Goal: Information Seeking & Learning: Learn about a topic

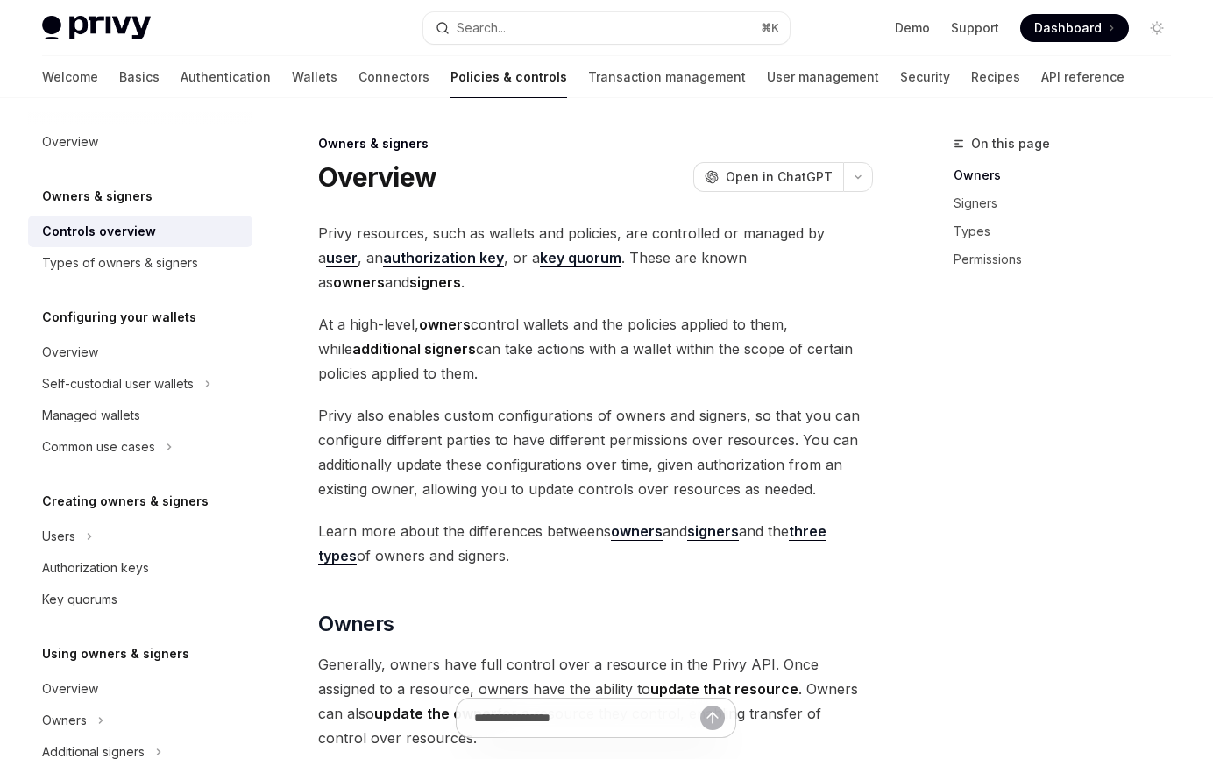
click at [459, 231] on span "Privy resources, such as wallets and policies, are controlled or managed by a u…" at bounding box center [595, 258] width 555 height 74
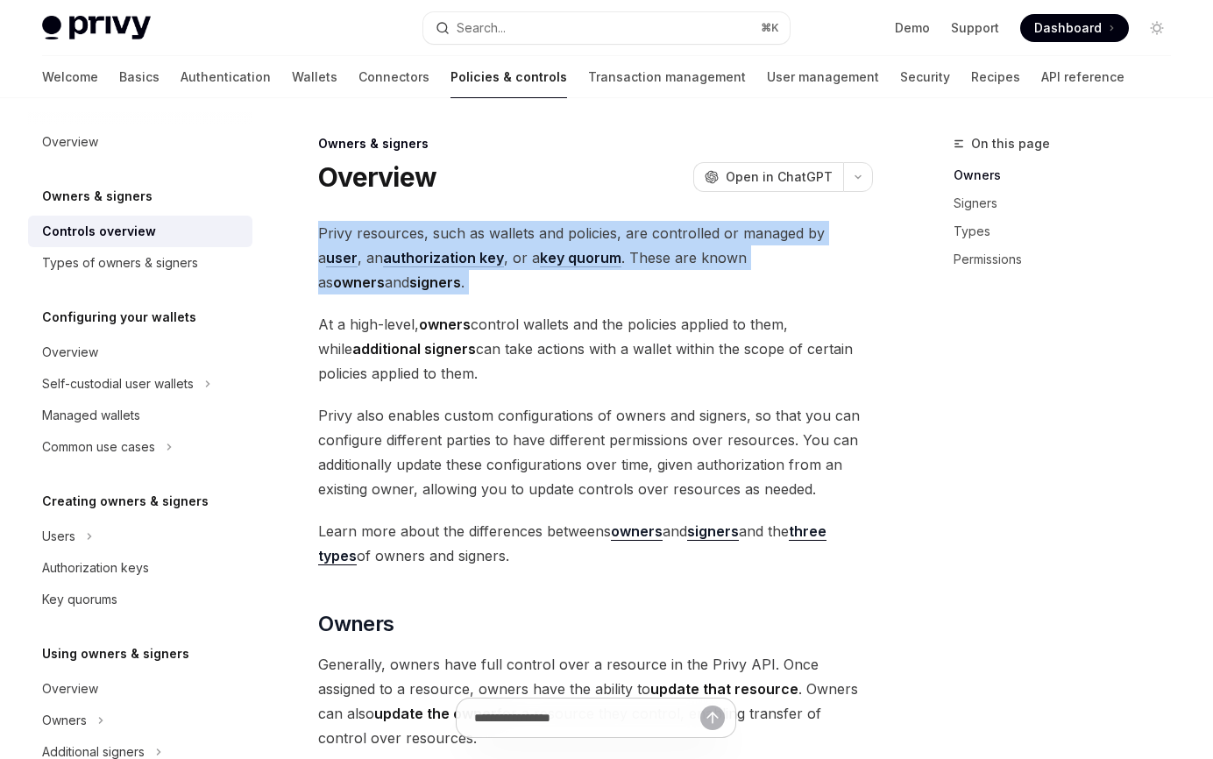
click at [459, 231] on span "Privy resources, such as wallets and policies, are controlled or managed by a u…" at bounding box center [595, 258] width 555 height 74
click at [450, 238] on span "Privy resources, such as wallets and policies, are controlled or managed by a u…" at bounding box center [595, 258] width 555 height 74
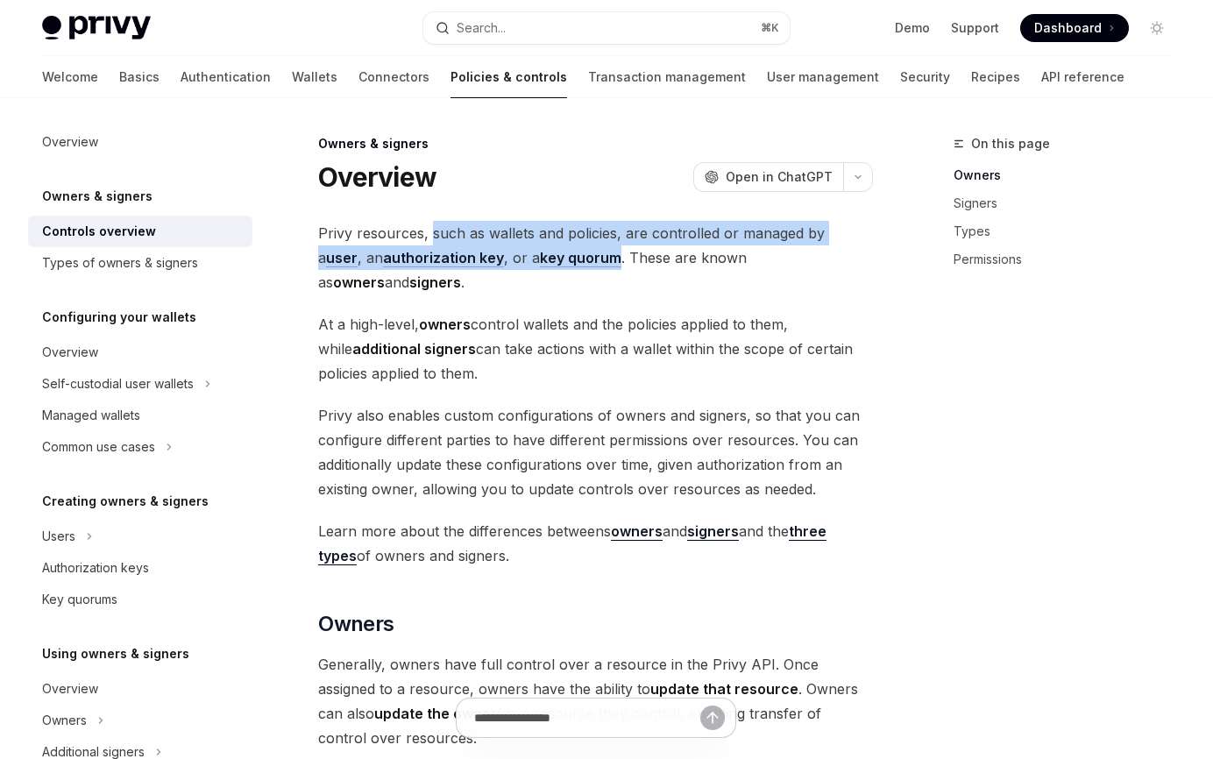
drag, startPoint x: 450, startPoint y: 238, endPoint x: 565, endPoint y: 255, distance: 116.0
click at [565, 255] on span "Privy resources, such as wallets and policies, are controlled or managed by a u…" at bounding box center [595, 258] width 555 height 74
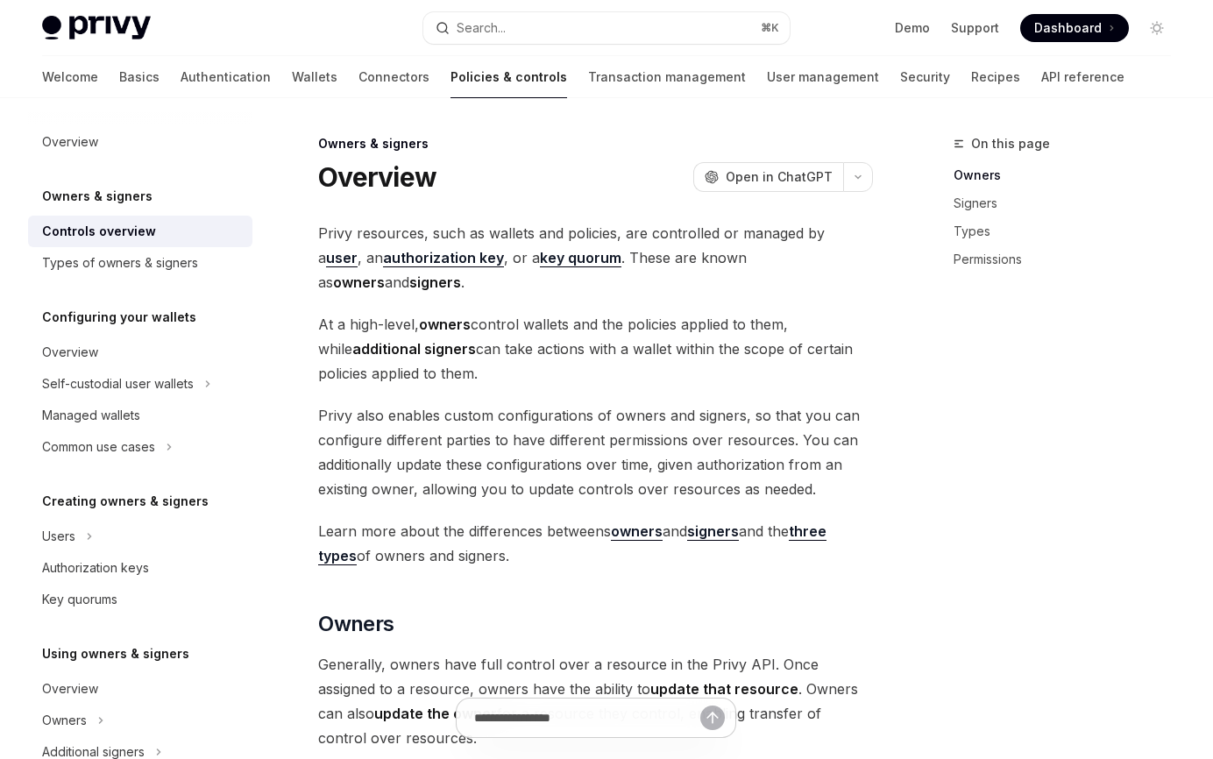
click at [545, 414] on span "Privy also enables custom configurations of owners and signers, so that you can…" at bounding box center [595, 452] width 555 height 98
click at [344, 312] on span "At a high-level, owners control wallets and the policies applied to them, while…" at bounding box center [595, 349] width 555 height 74
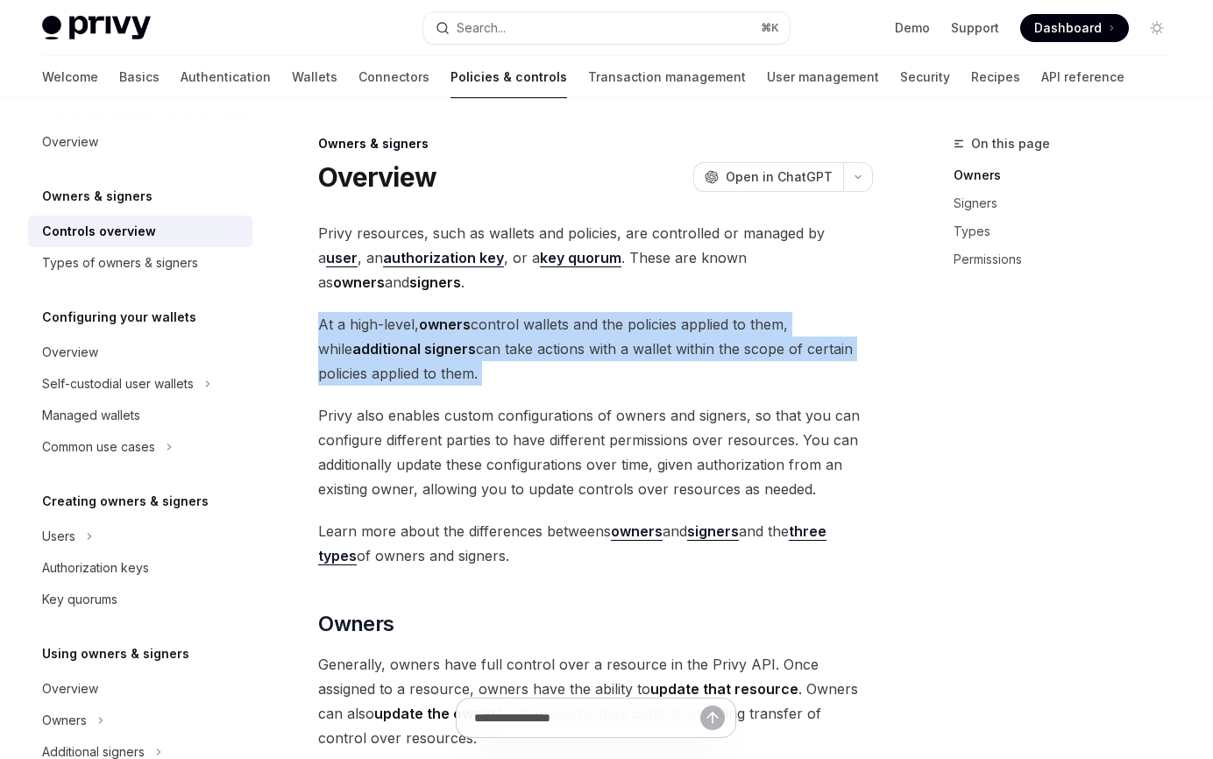
click at [344, 312] on span "At a high-level, owners control wallets and the policies applied to them, while…" at bounding box center [595, 349] width 555 height 74
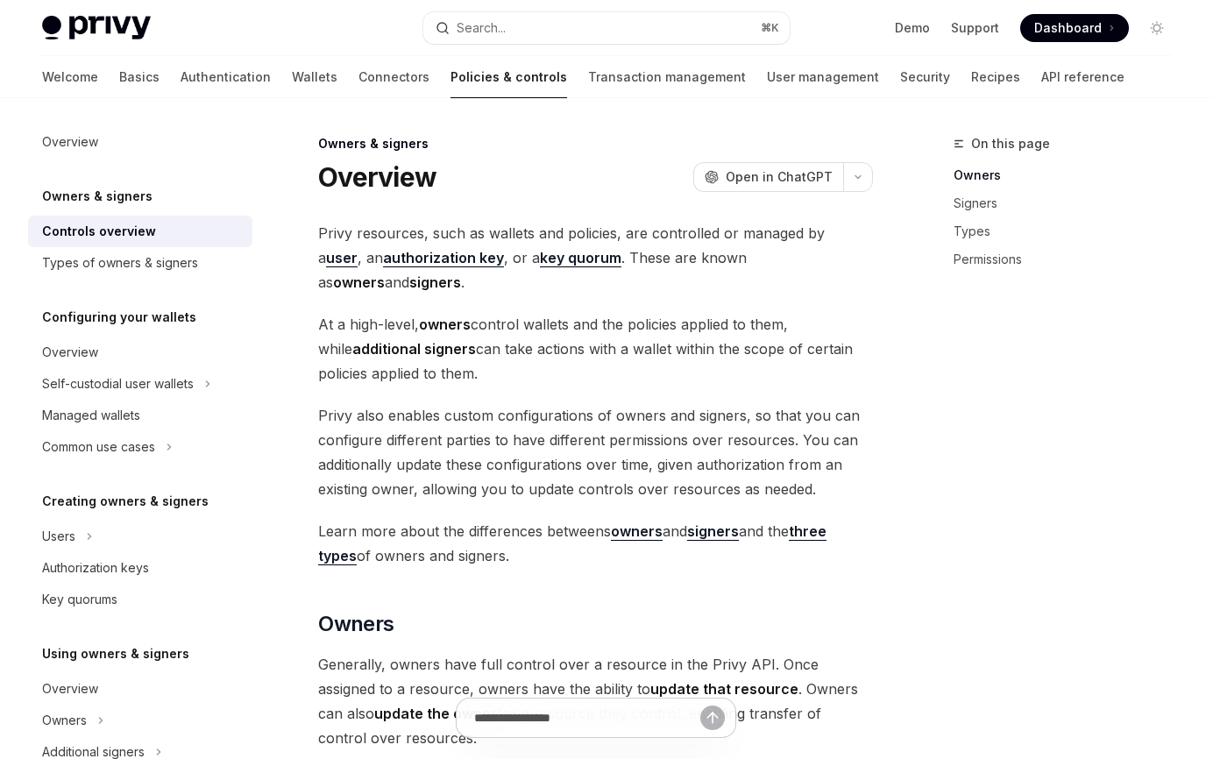
click at [376, 403] on span "Privy also enables custom configurations of owners and signers, so that you can…" at bounding box center [595, 452] width 555 height 98
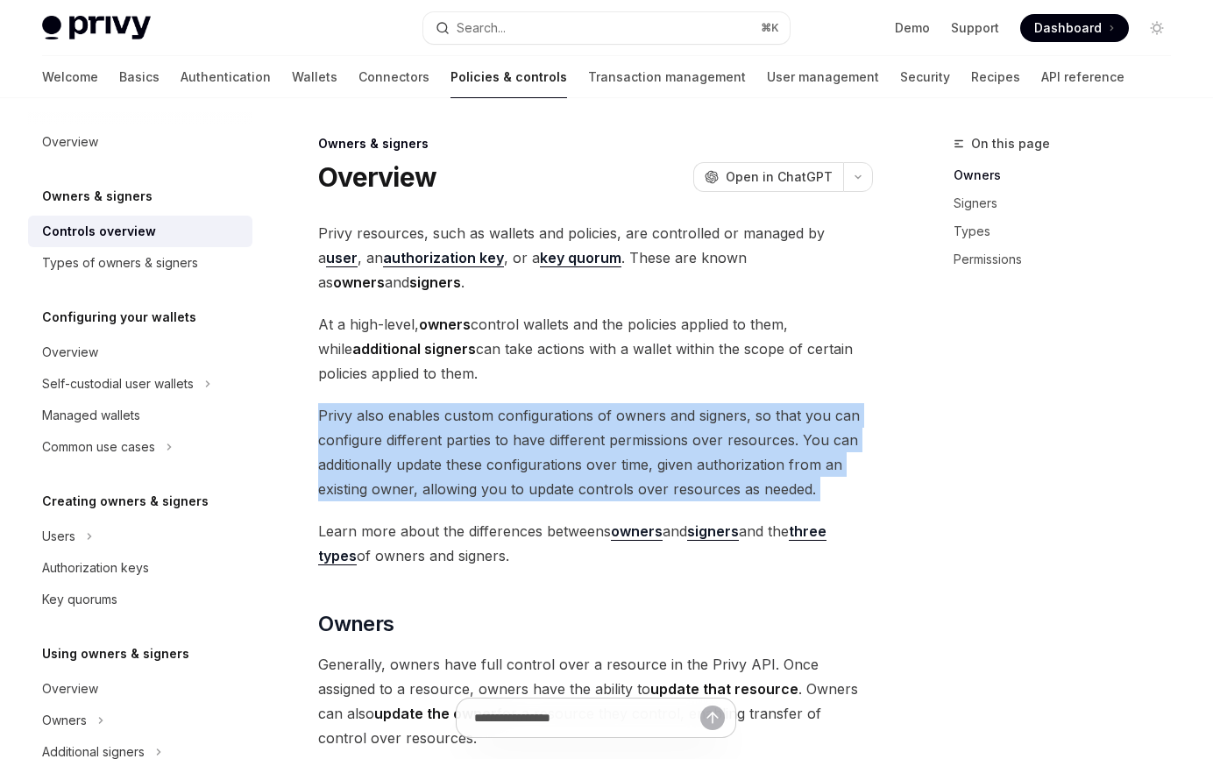
click at [376, 403] on span "Privy also enables custom configurations of owners and signers, so that you can…" at bounding box center [595, 452] width 555 height 98
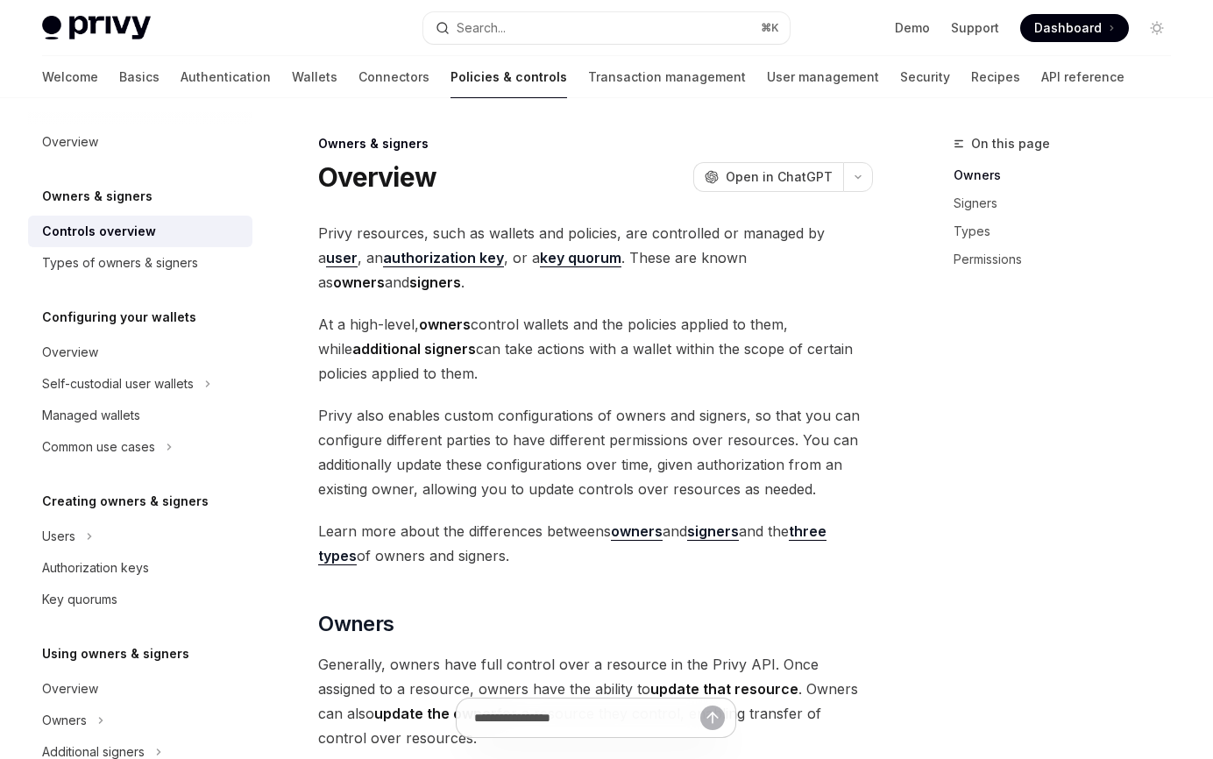
click at [388, 403] on span "Privy also enables custom configurations of owners and signers, so that you can…" at bounding box center [595, 452] width 555 height 98
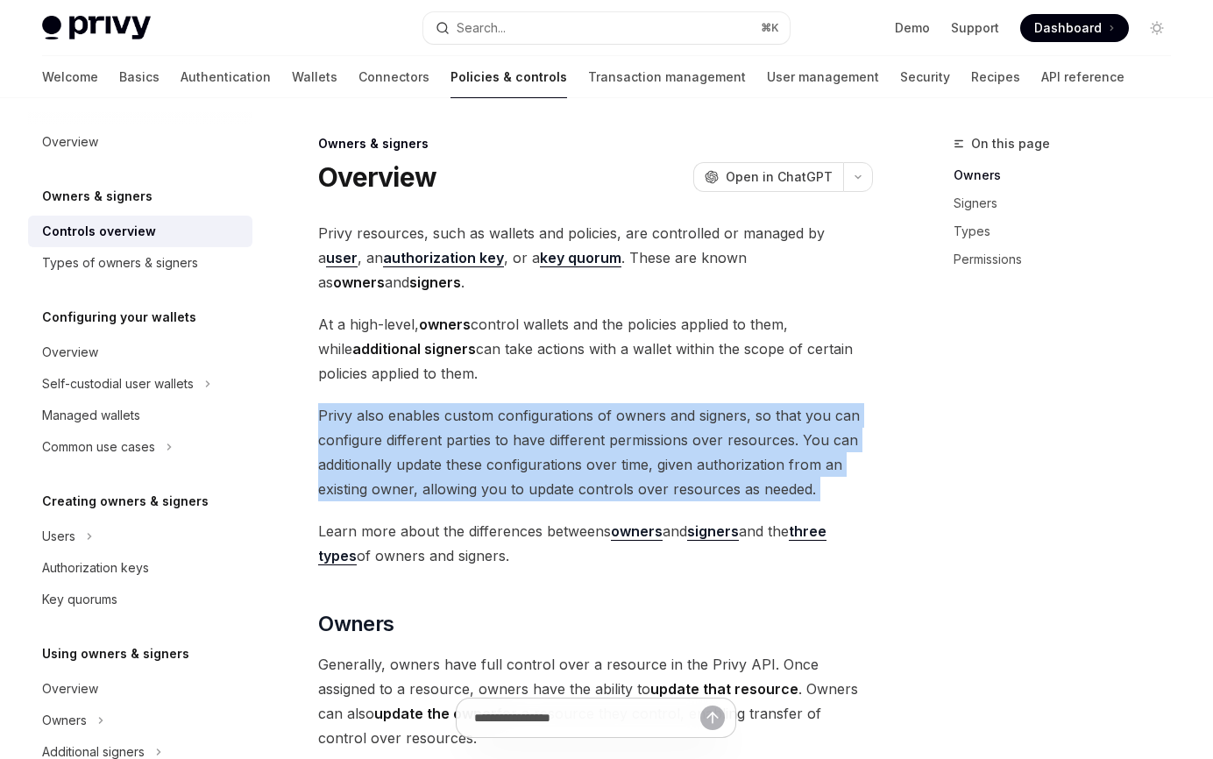
click at [388, 403] on span "Privy also enables custom configurations of owners and signers, so that you can…" at bounding box center [595, 452] width 555 height 98
click at [402, 404] on span "Privy also enables custom configurations of owners and signers, so that you can…" at bounding box center [595, 452] width 555 height 98
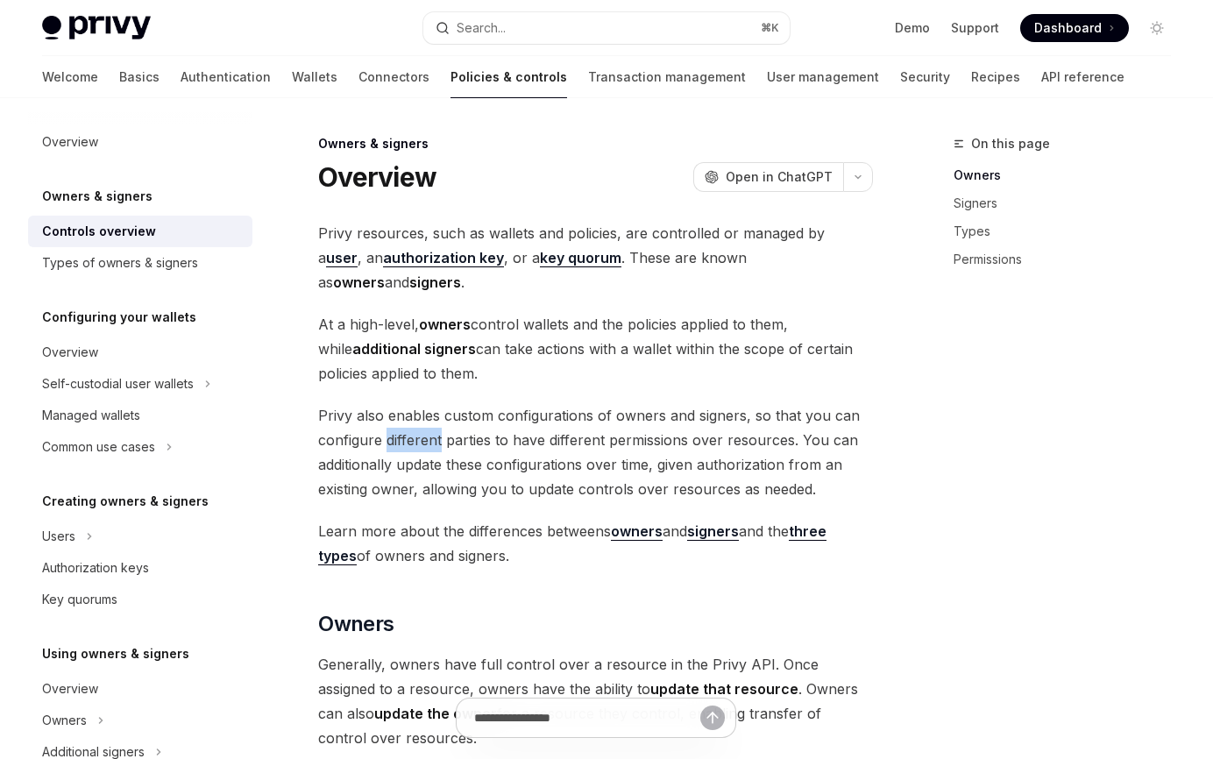
click at [402, 404] on span "Privy also enables custom configurations of owners and signers, so that you can…" at bounding box center [595, 452] width 555 height 98
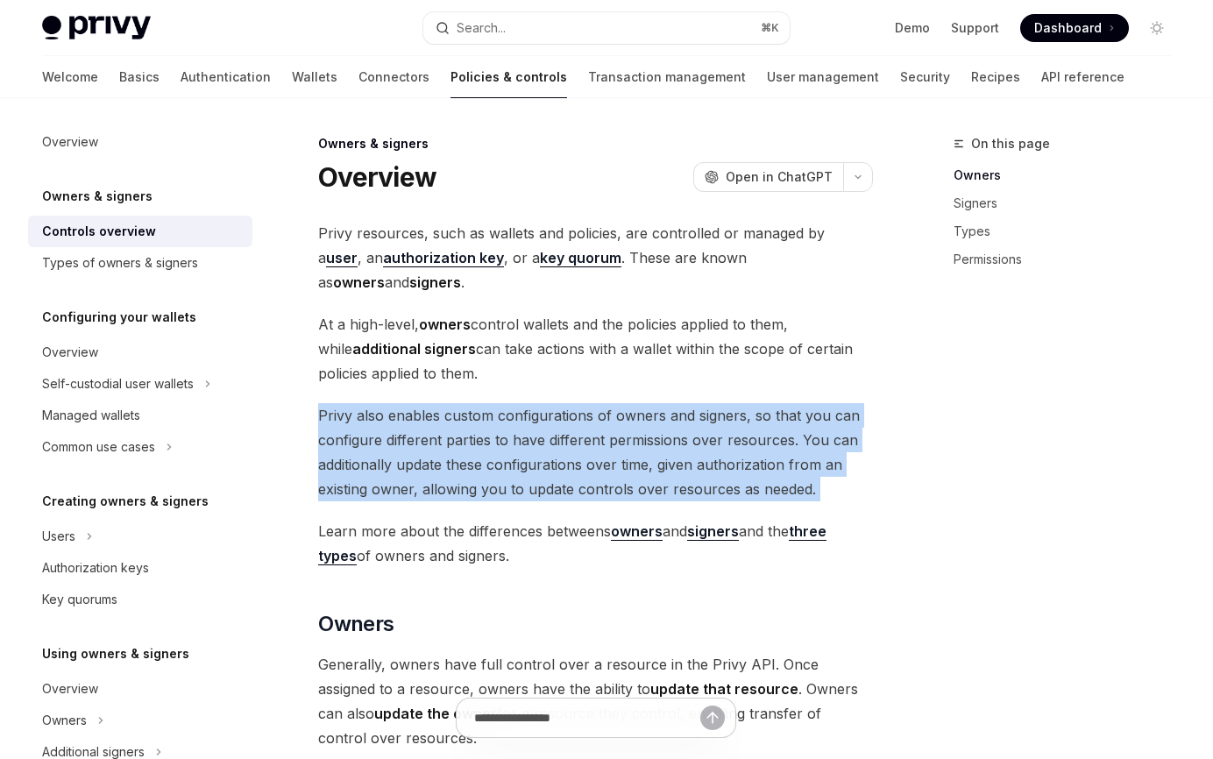
click at [402, 404] on span "Privy also enables custom configurations of owners and signers, so that you can…" at bounding box center [595, 452] width 555 height 98
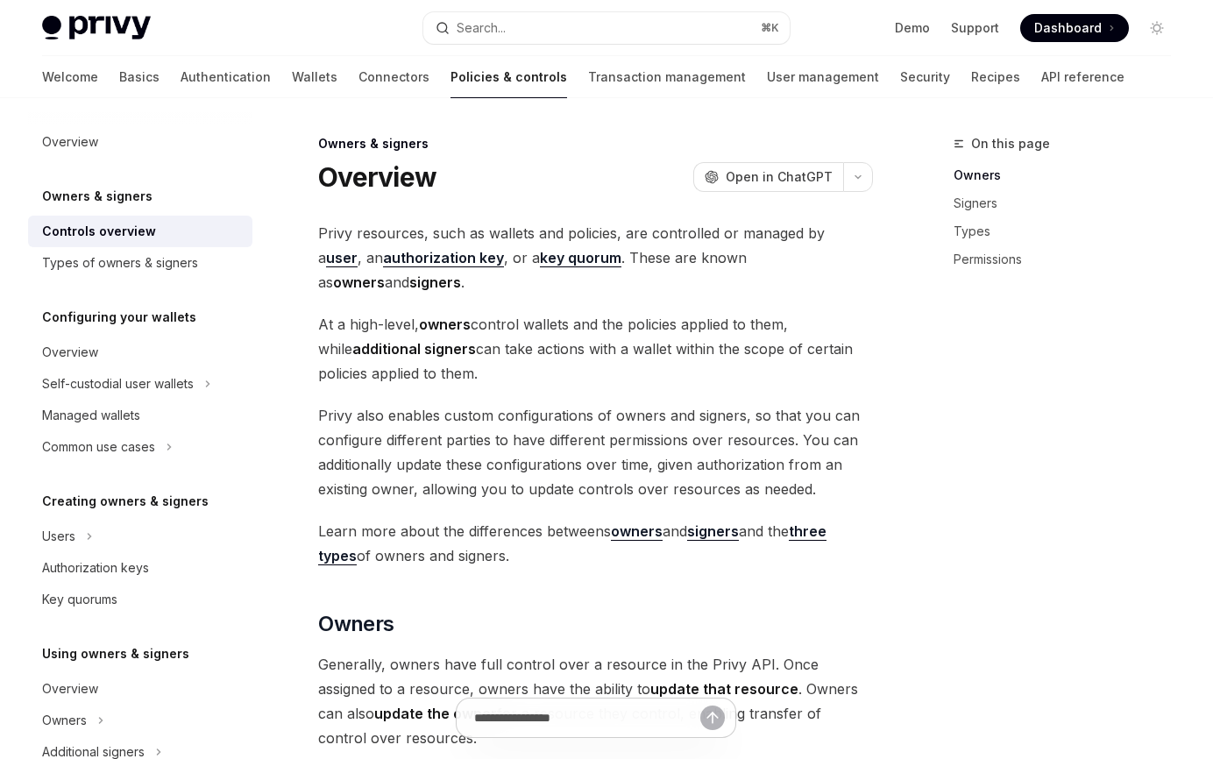
click at [483, 229] on span "Privy resources, such as wallets and policies, are controlled or managed by a u…" at bounding box center [595, 258] width 555 height 74
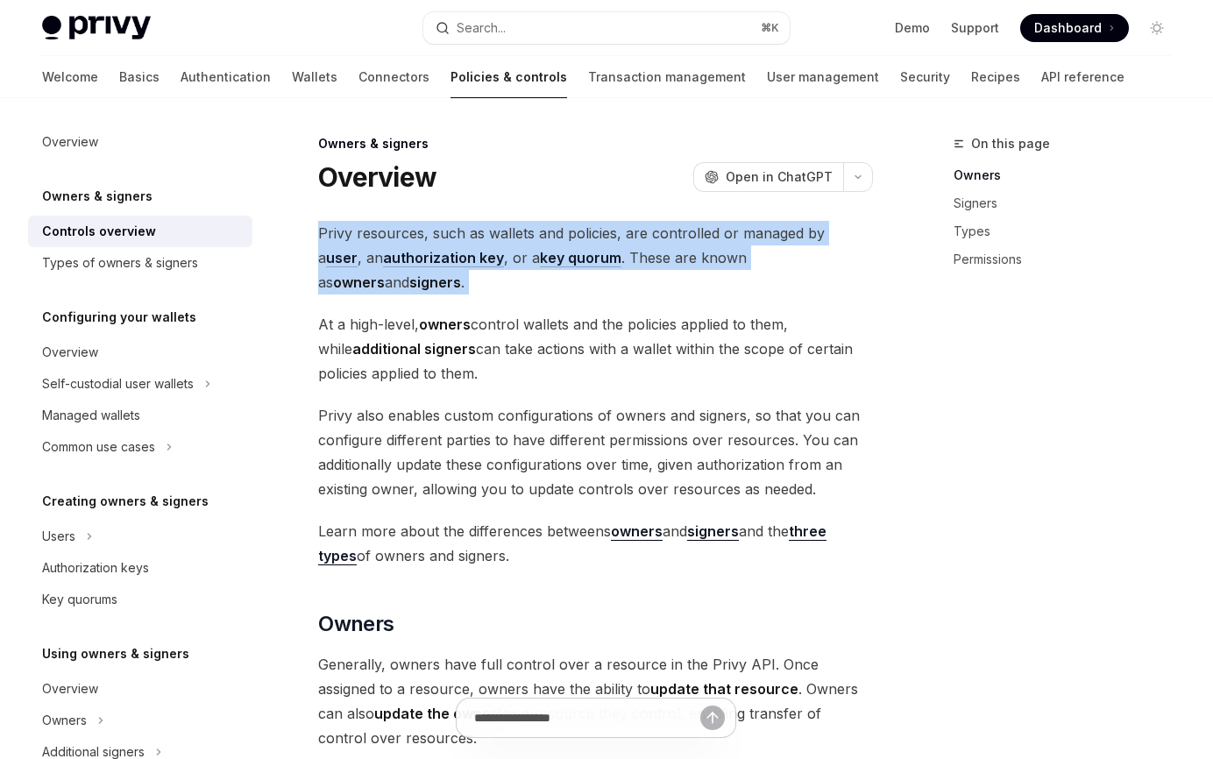
click at [483, 229] on span "Privy resources, such as wallets and policies, are controlled or managed by a u…" at bounding box center [595, 258] width 555 height 74
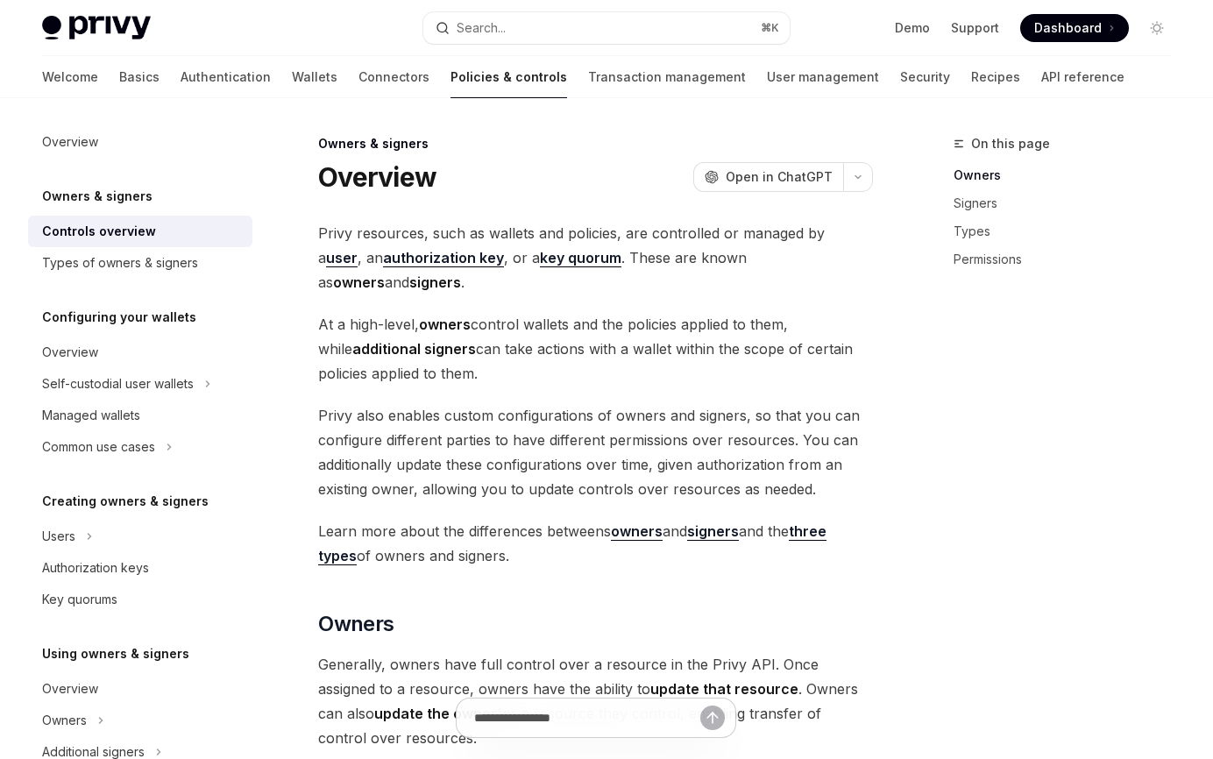
click at [436, 339] on span "At a high-level, owners control wallets and the policies applied to them, while…" at bounding box center [595, 349] width 555 height 74
click at [182, 257] on div "Types of owners & signers" at bounding box center [120, 262] width 156 height 21
type textarea "*"
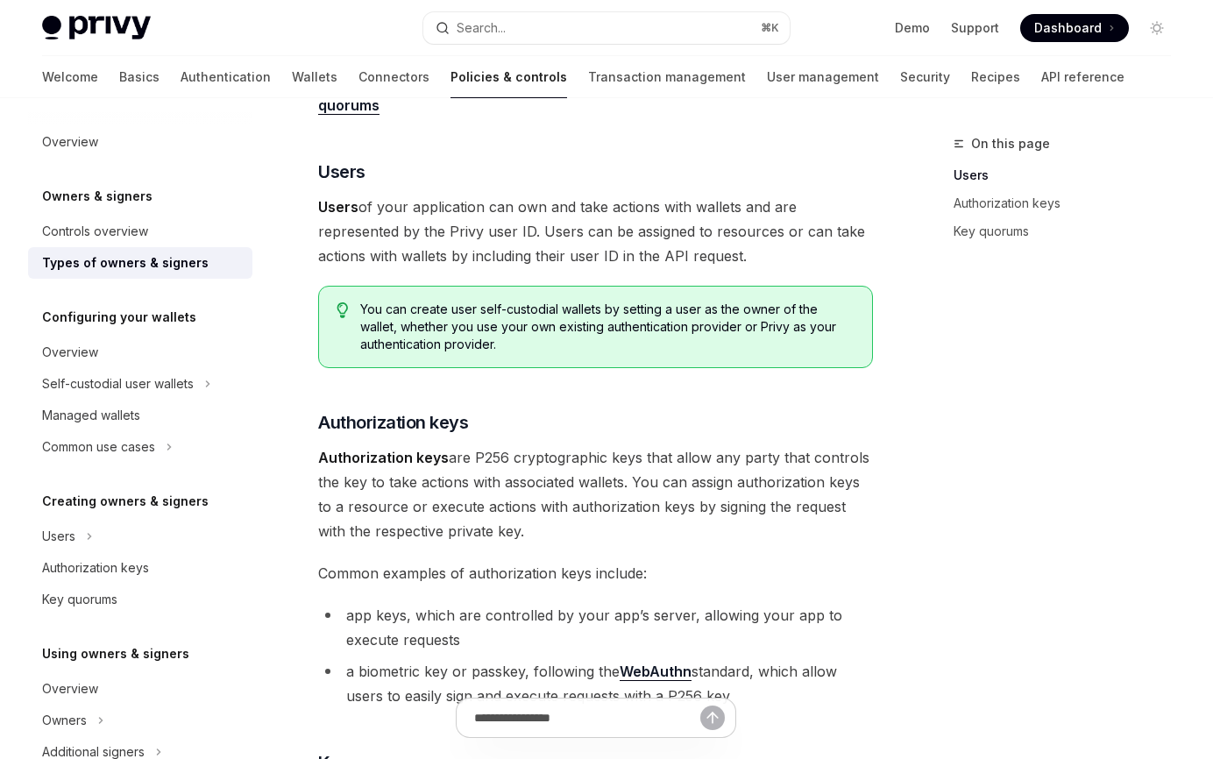
scroll to position [158, 0]
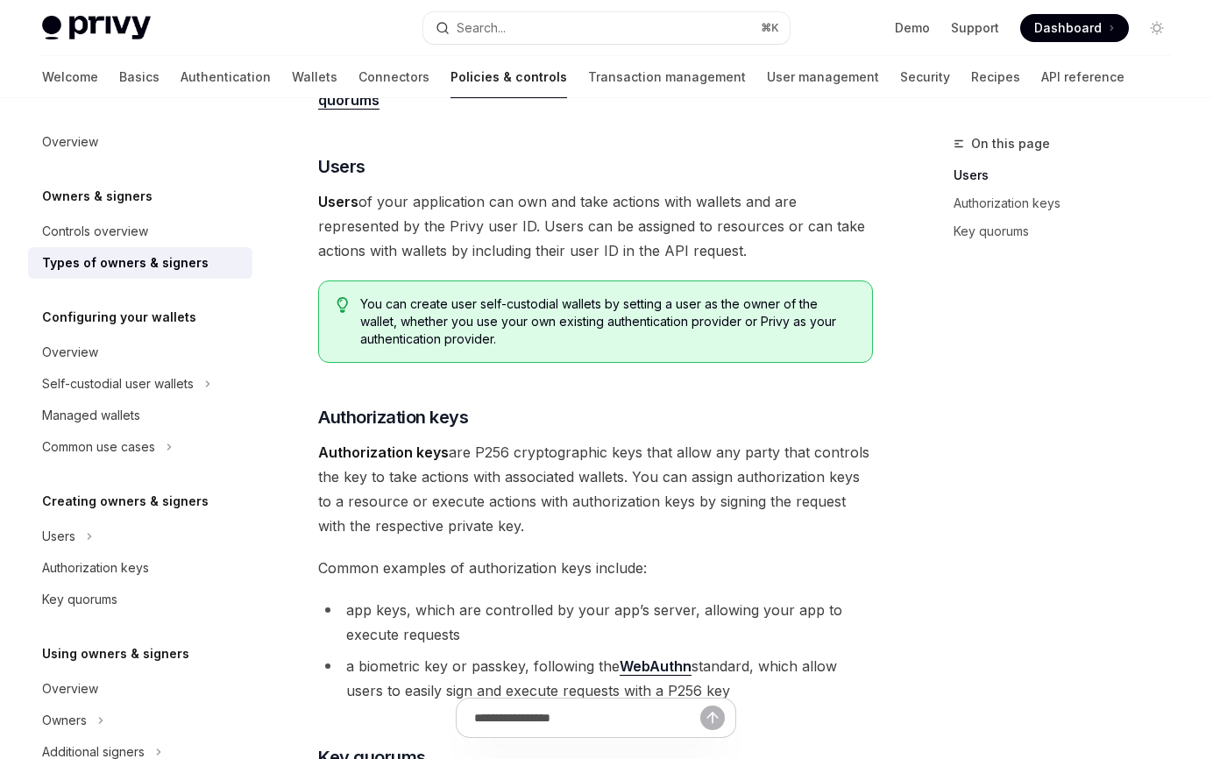
click at [381, 450] on strong "Authorization keys" at bounding box center [383, 452] width 131 height 18
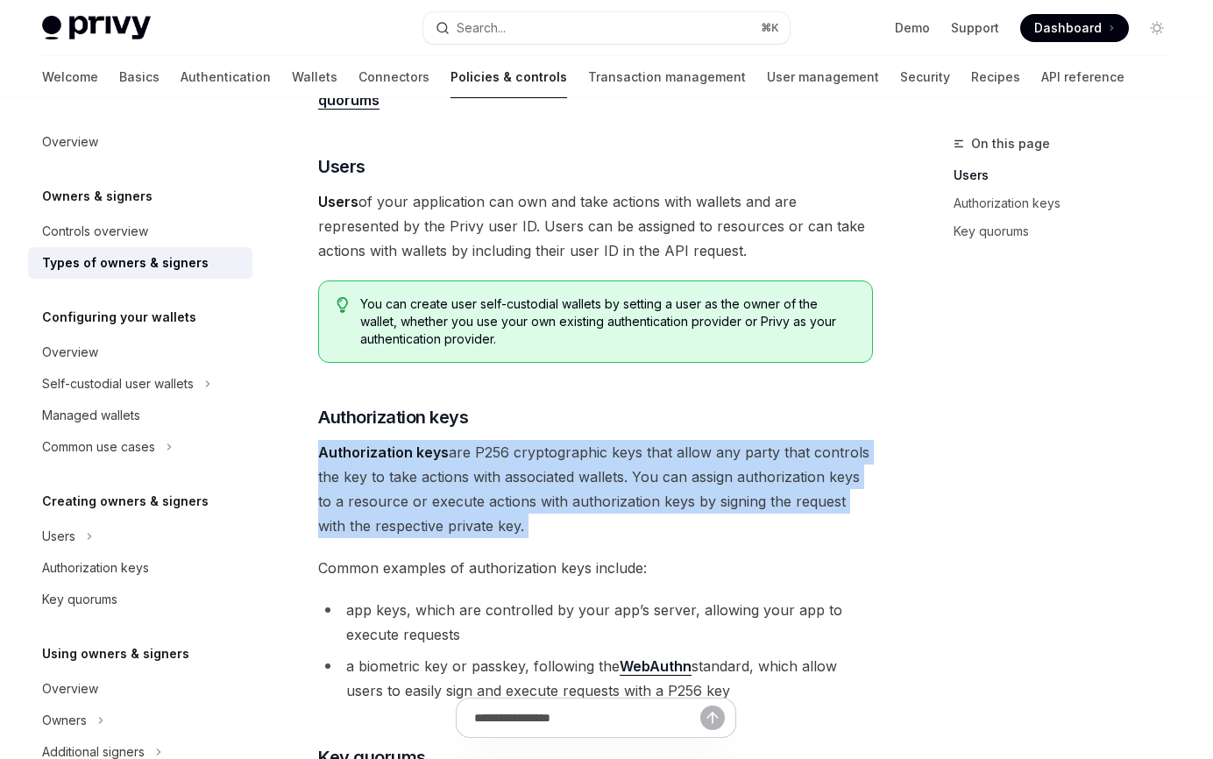
click at [381, 450] on strong "Authorization keys" at bounding box center [383, 452] width 131 height 18
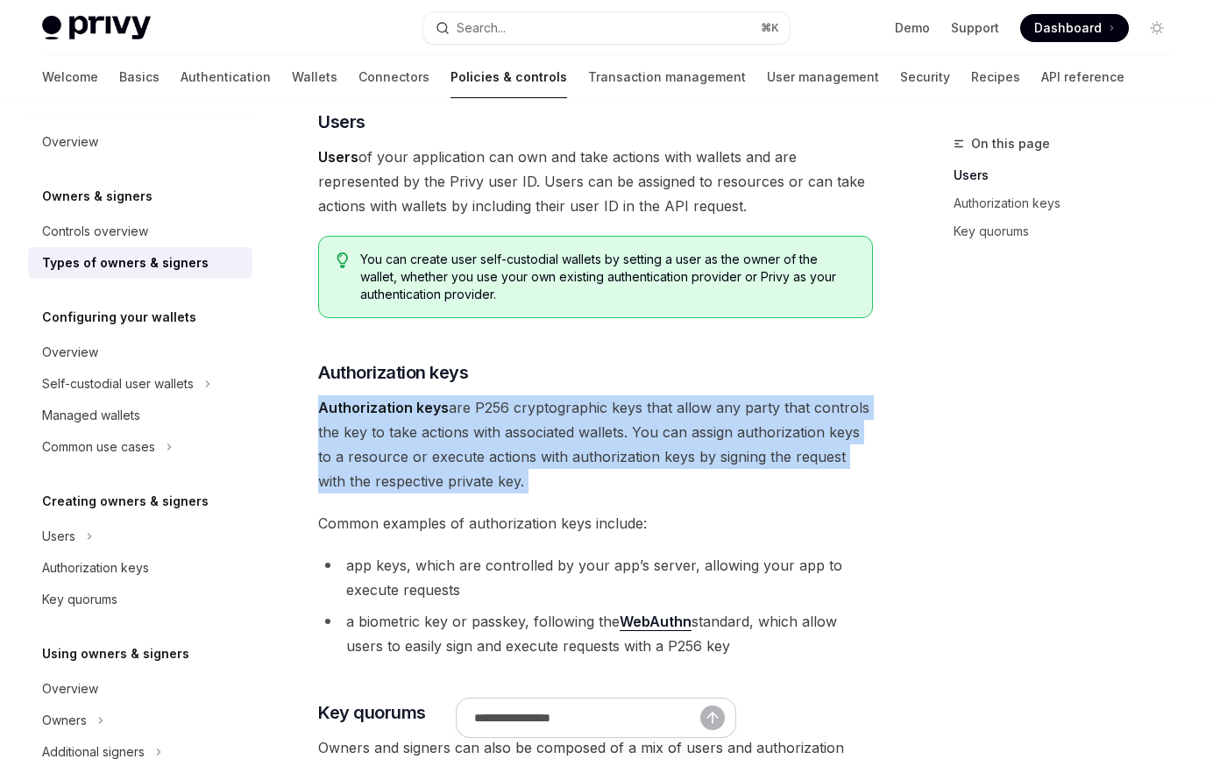
scroll to position [203, 0]
click at [508, 405] on span "Authorization keys are P256 cryptographic keys that allow any party that contro…" at bounding box center [595, 443] width 555 height 98
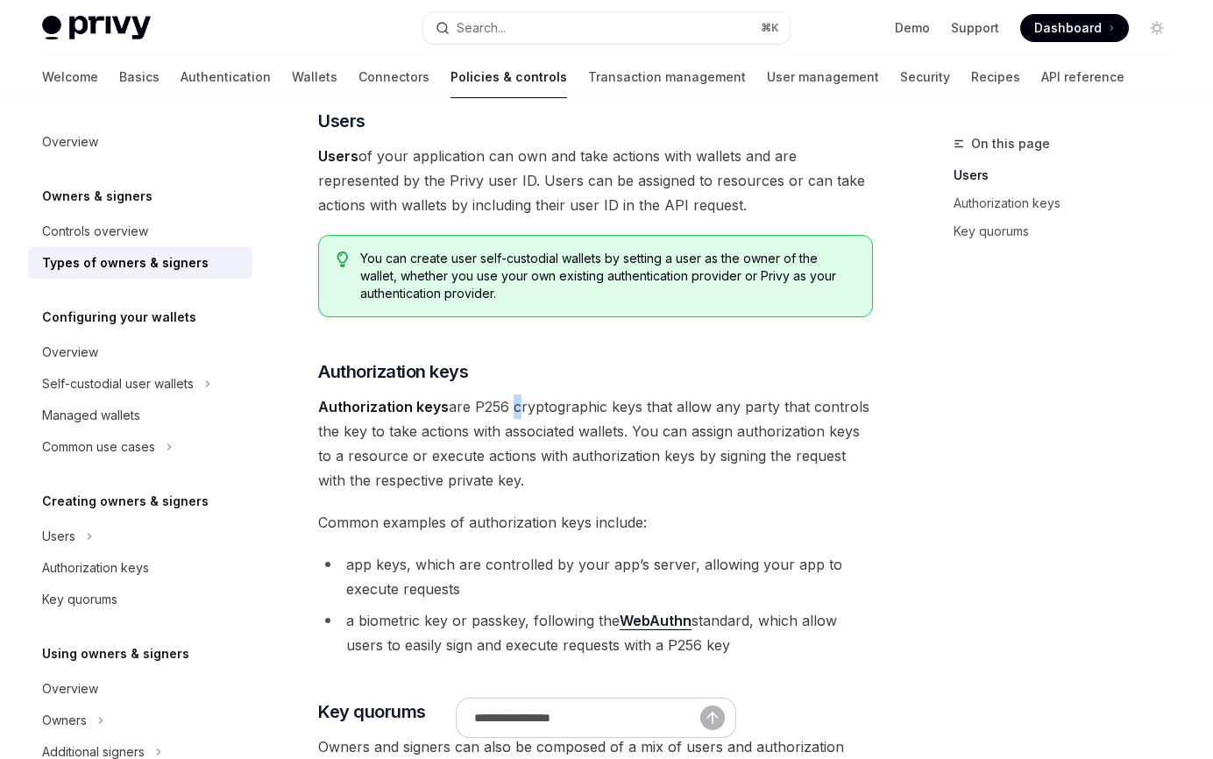
click at [508, 405] on span "Authorization keys are P256 cryptographic keys that allow any party that contro…" at bounding box center [595, 443] width 555 height 98
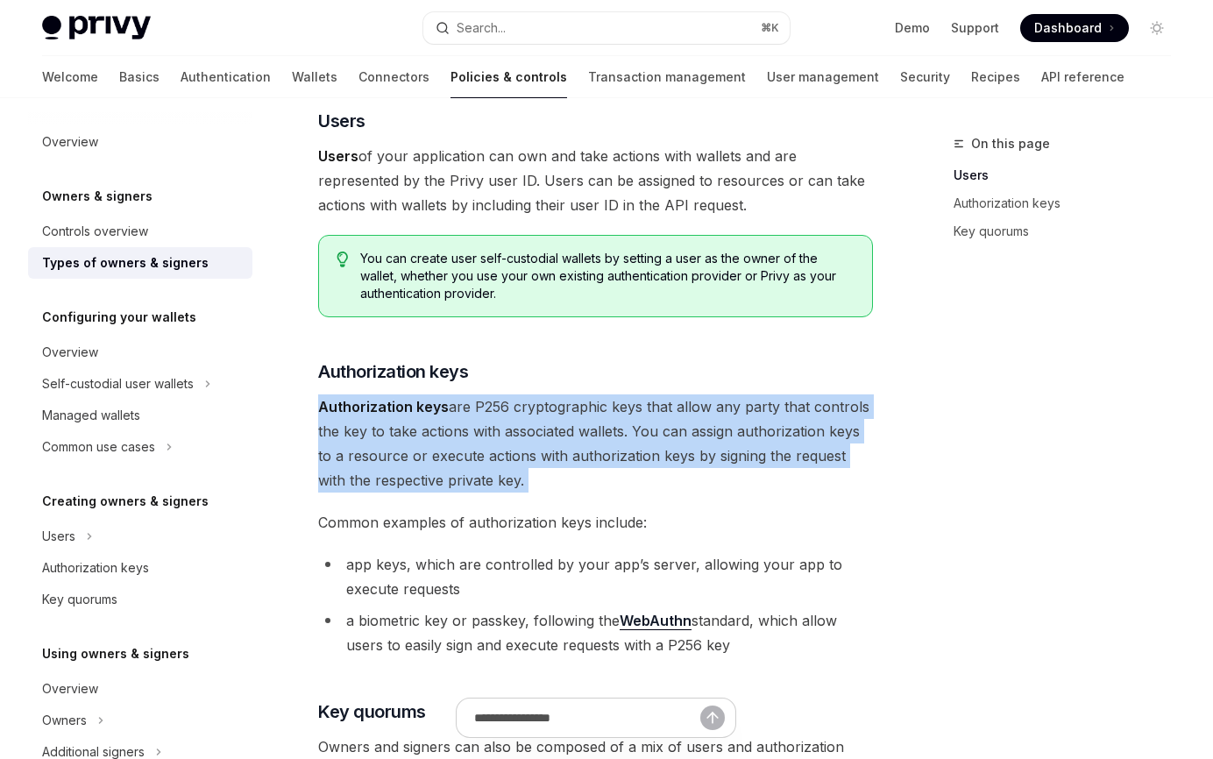
click at [508, 405] on span "Authorization keys are P256 cryptographic keys that allow any party that contro…" at bounding box center [595, 443] width 555 height 98
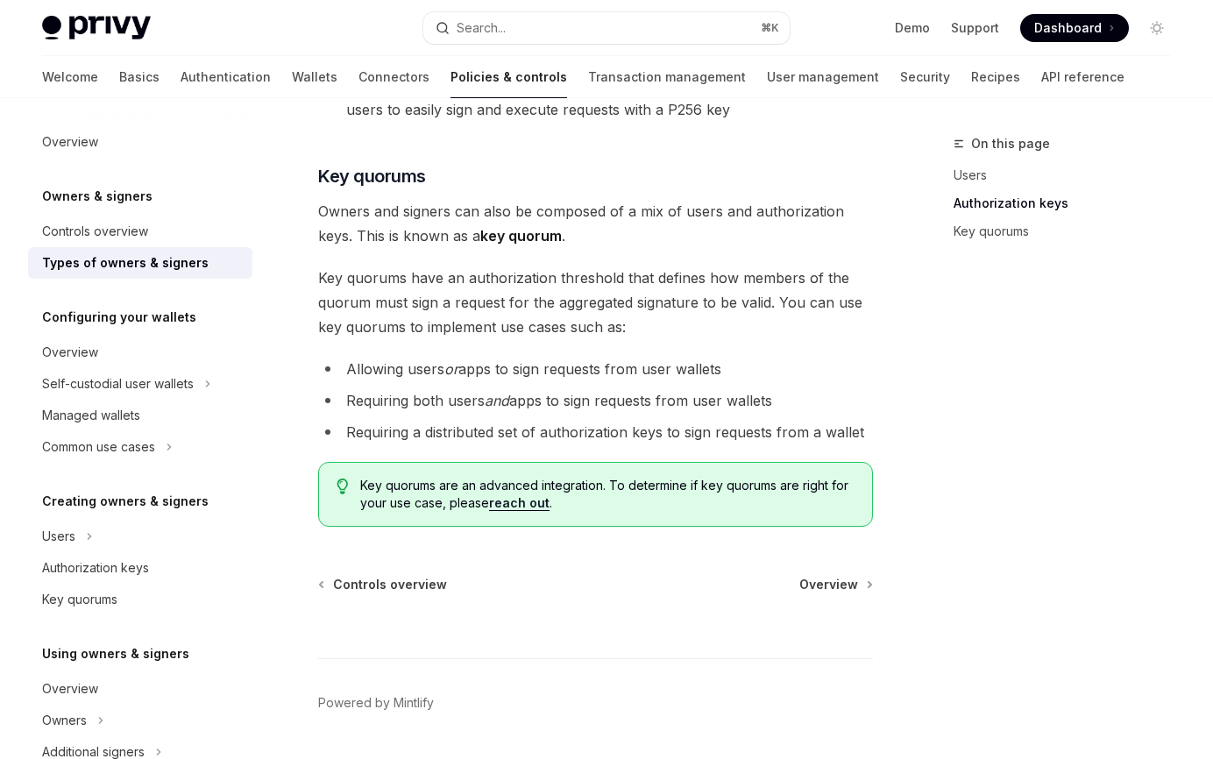
scroll to position [740, 0]
click at [106, 232] on div "Controls overview" at bounding box center [95, 231] width 106 height 21
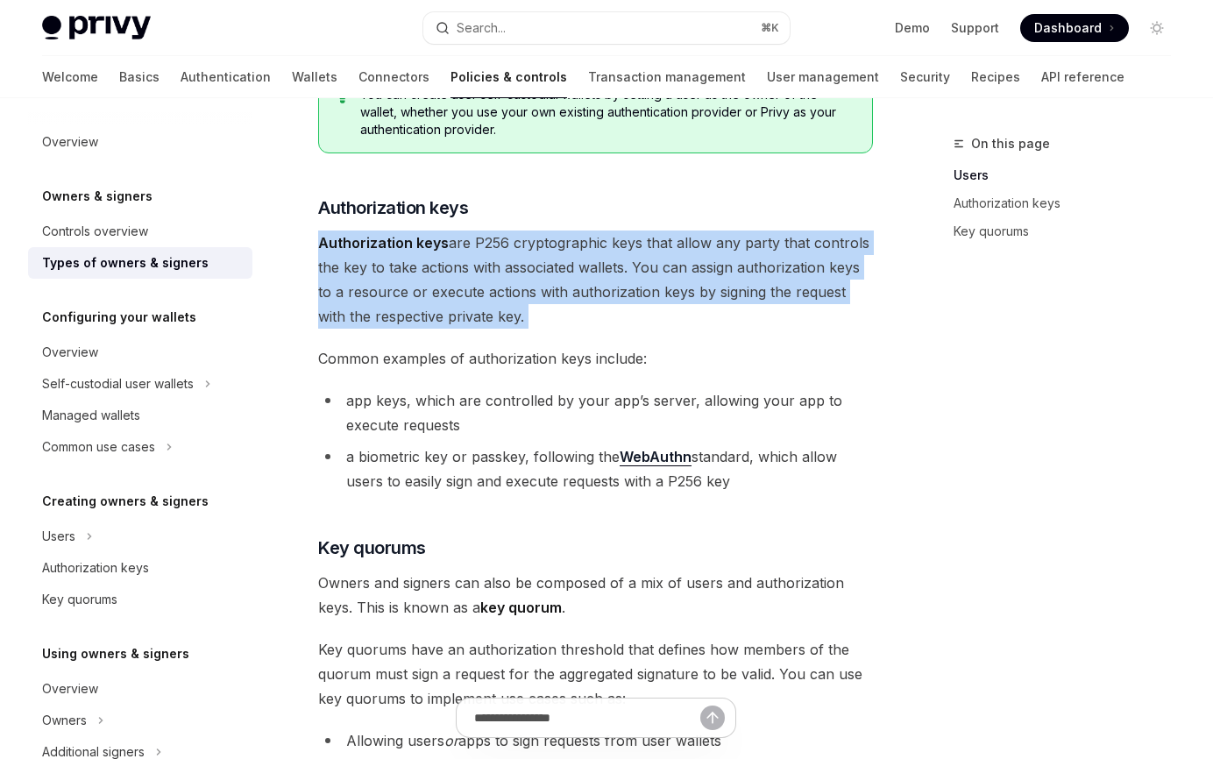
scroll to position [789, 0]
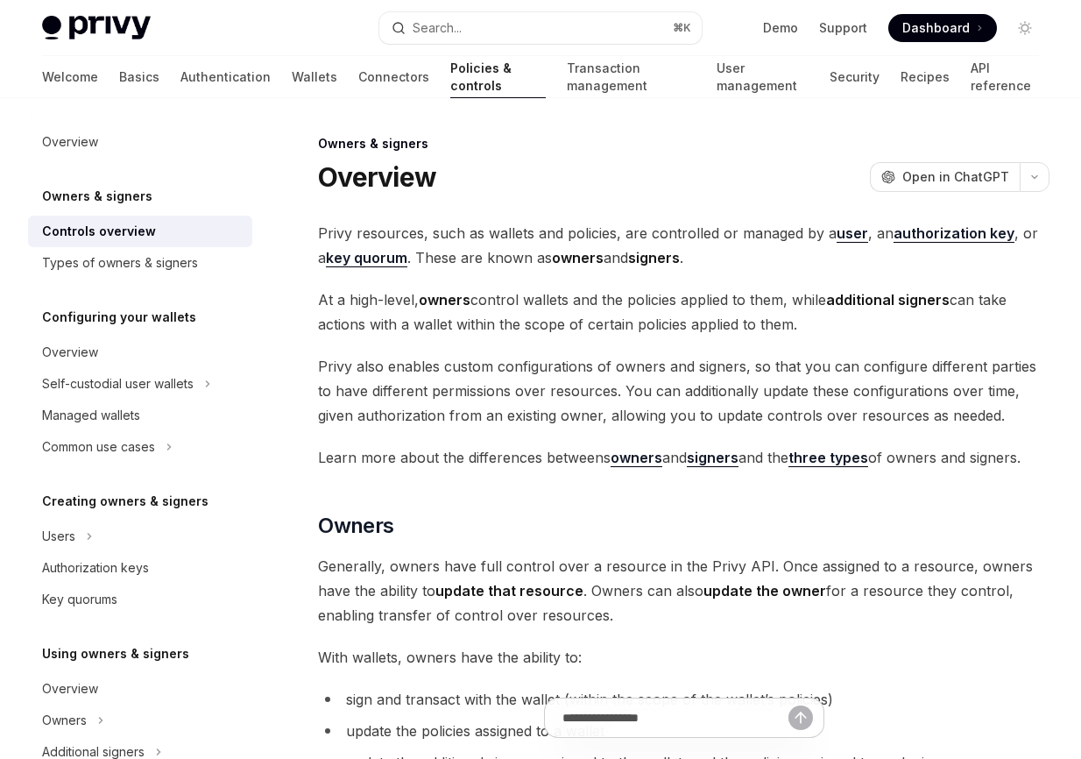
type textarea "*"
